Goal: Check status: Check status

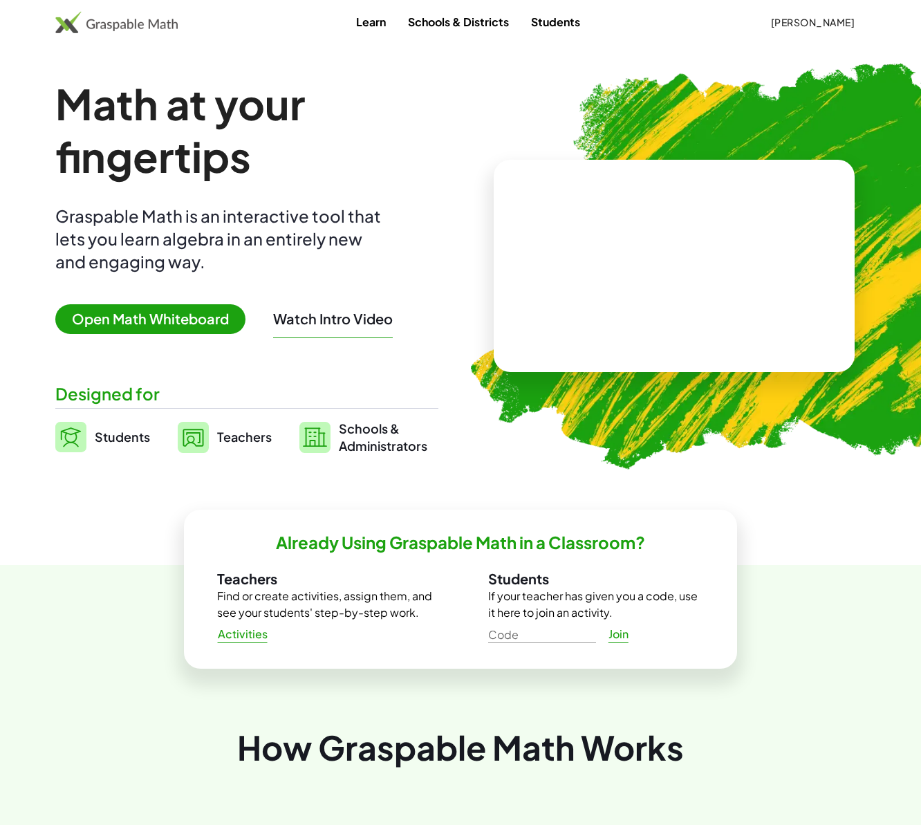
click at [247, 435] on span "Teachers" at bounding box center [244, 437] width 55 height 16
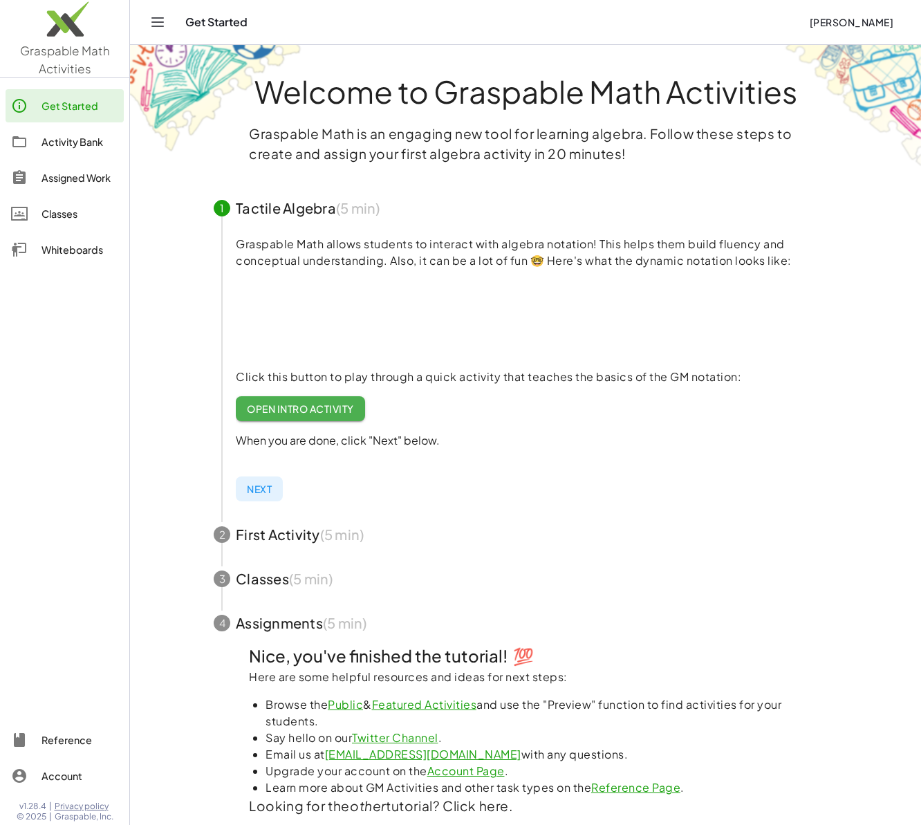
click at [77, 178] on div "Assigned Work" at bounding box center [80, 177] width 77 height 17
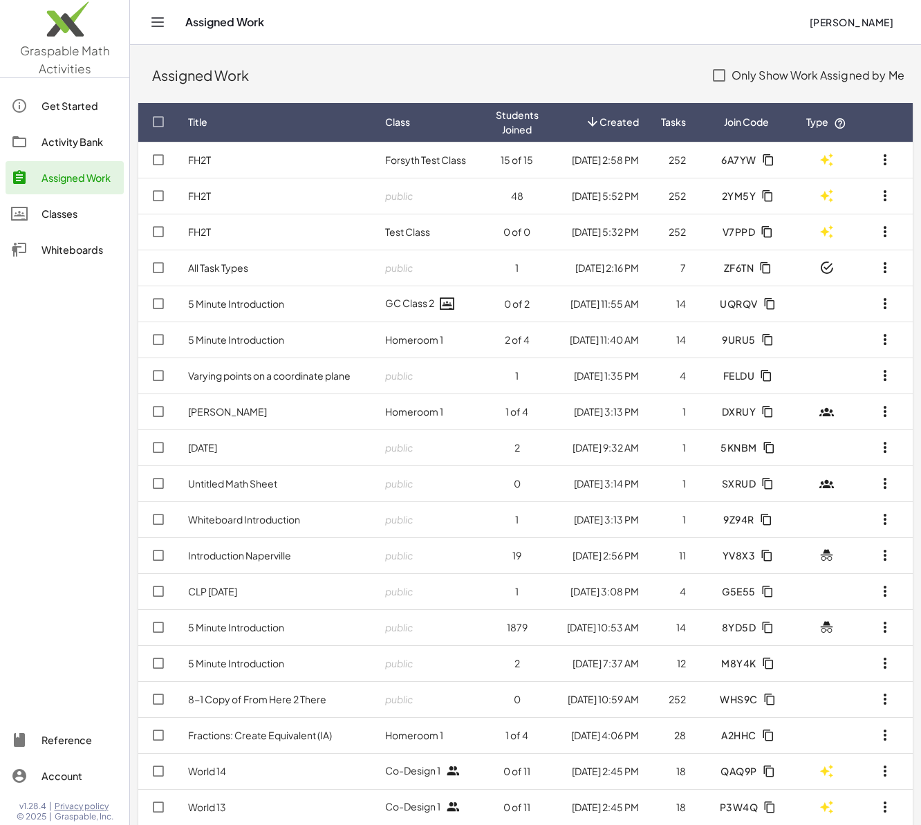
click at [270, 159] on td "FH2T" at bounding box center [275, 160] width 197 height 36
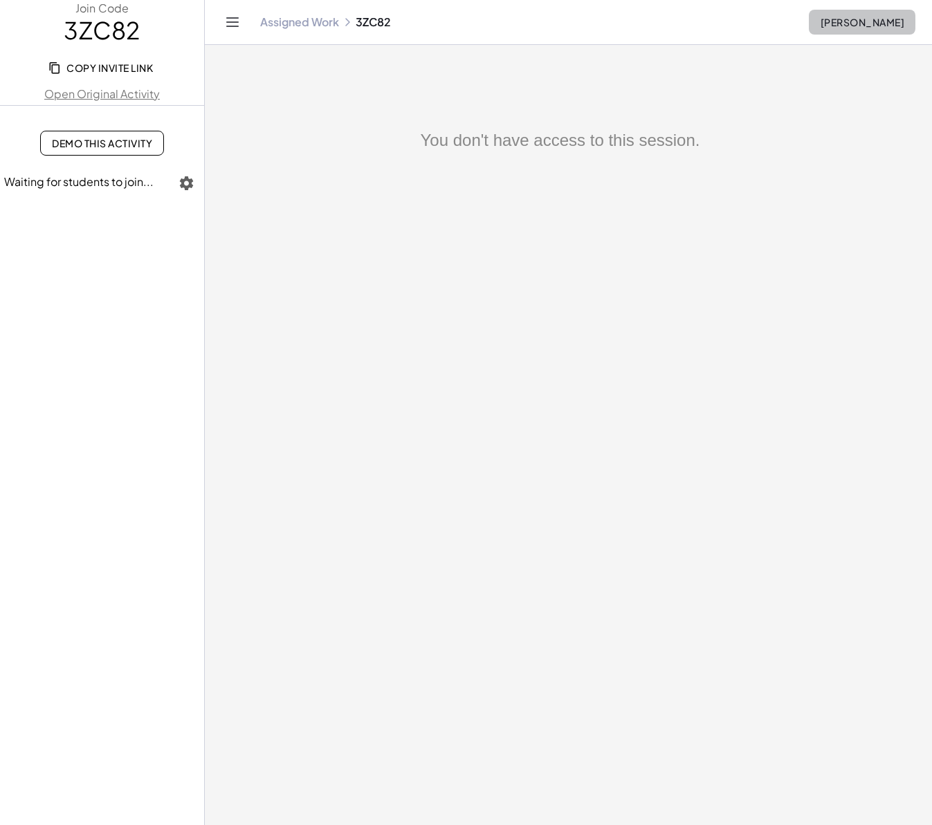
click at [868, 29] on button "[PERSON_NAME]" at bounding box center [862, 22] width 107 height 25
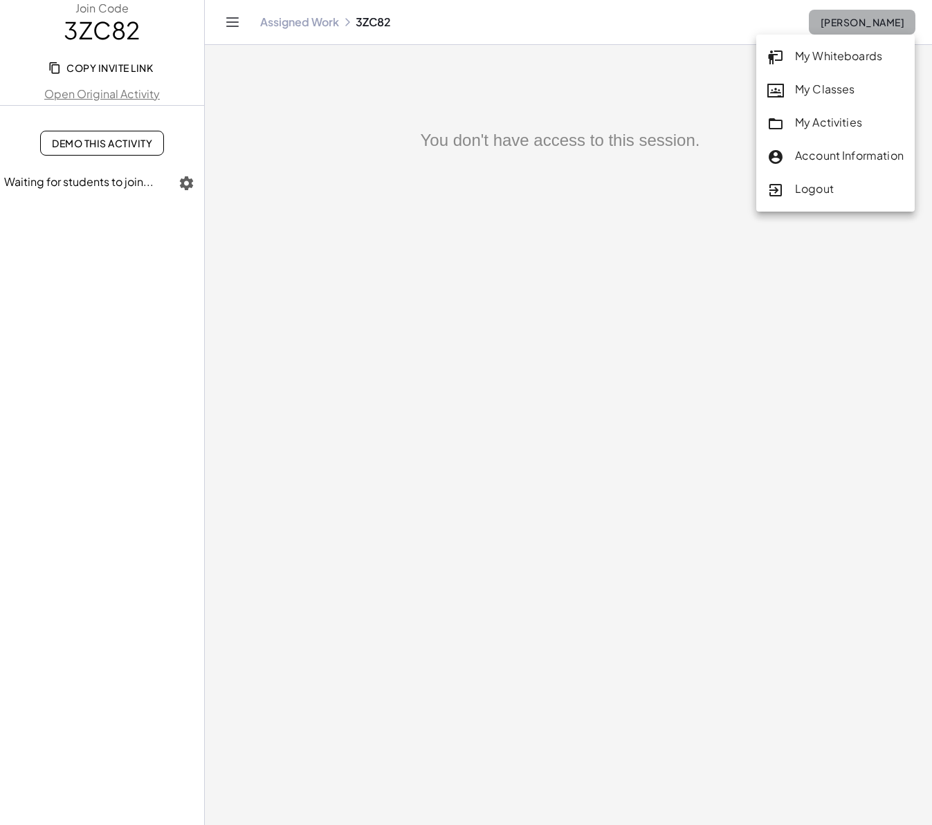
click at [868, 29] on button "Erik Weitnauer" at bounding box center [862, 22] width 107 height 25
